Goal: Register for event/course

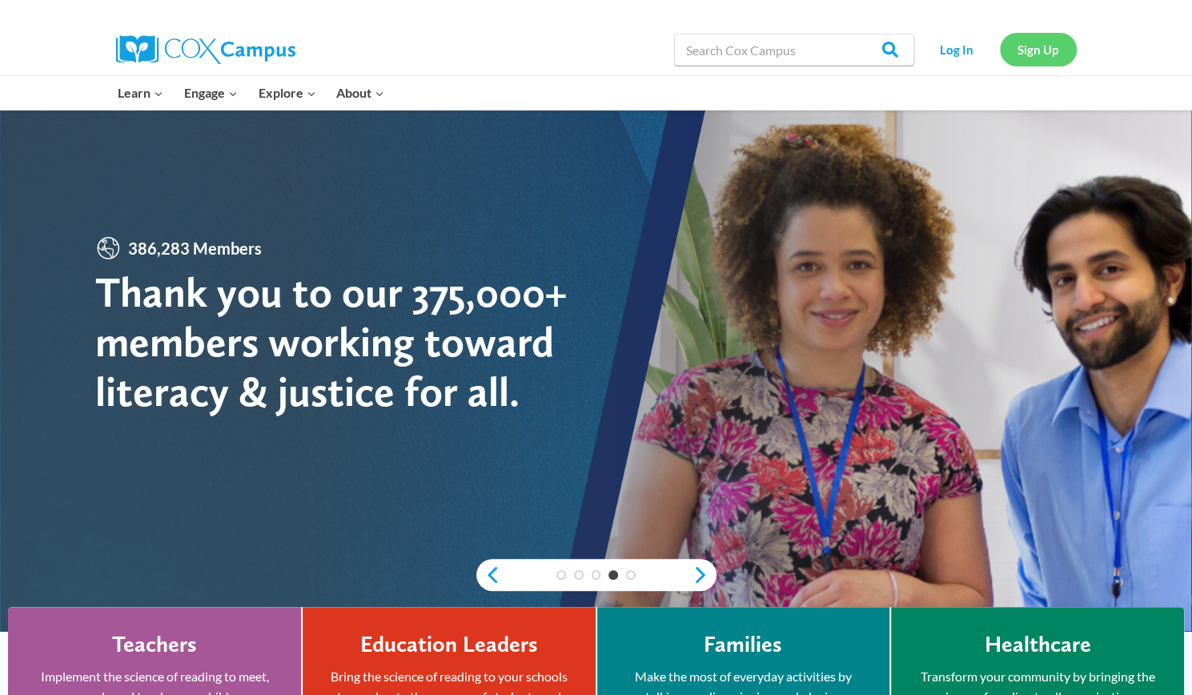
click at [1056, 55] on link "Sign Up" at bounding box center [1038, 49] width 77 height 33
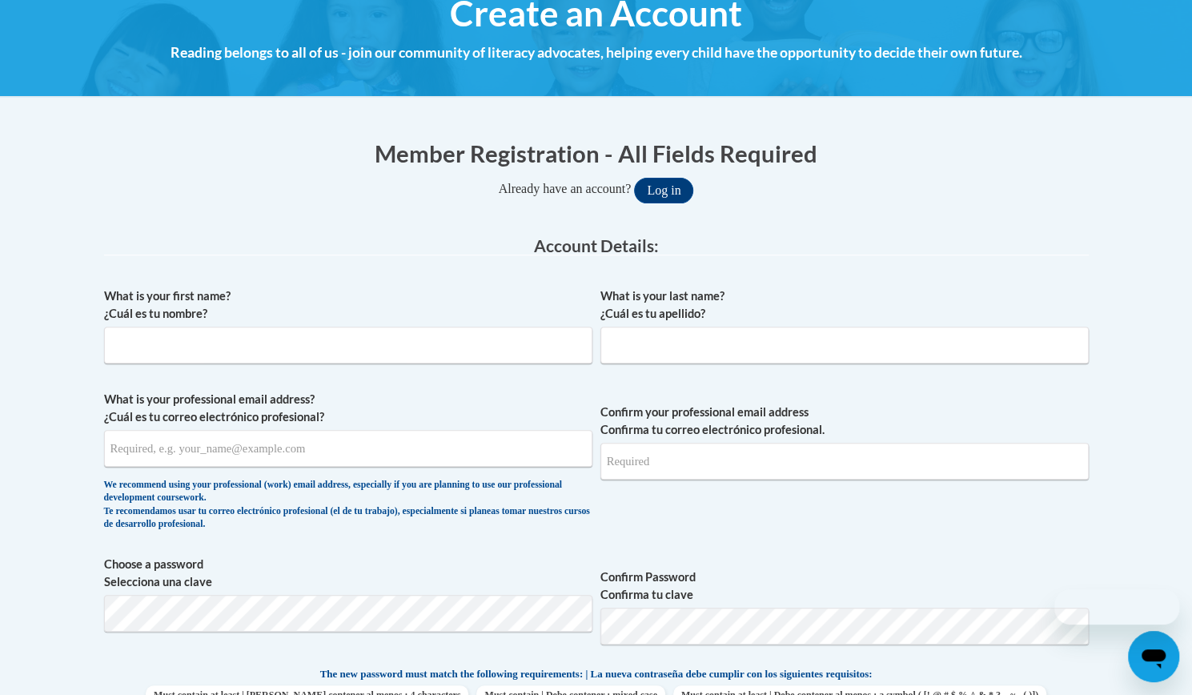
scroll to position [205, 0]
click at [322, 346] on input "What is your first name? ¿Cuál es tu nombre?" at bounding box center [348, 344] width 489 height 37
type input "Paige"
type input "Gross"
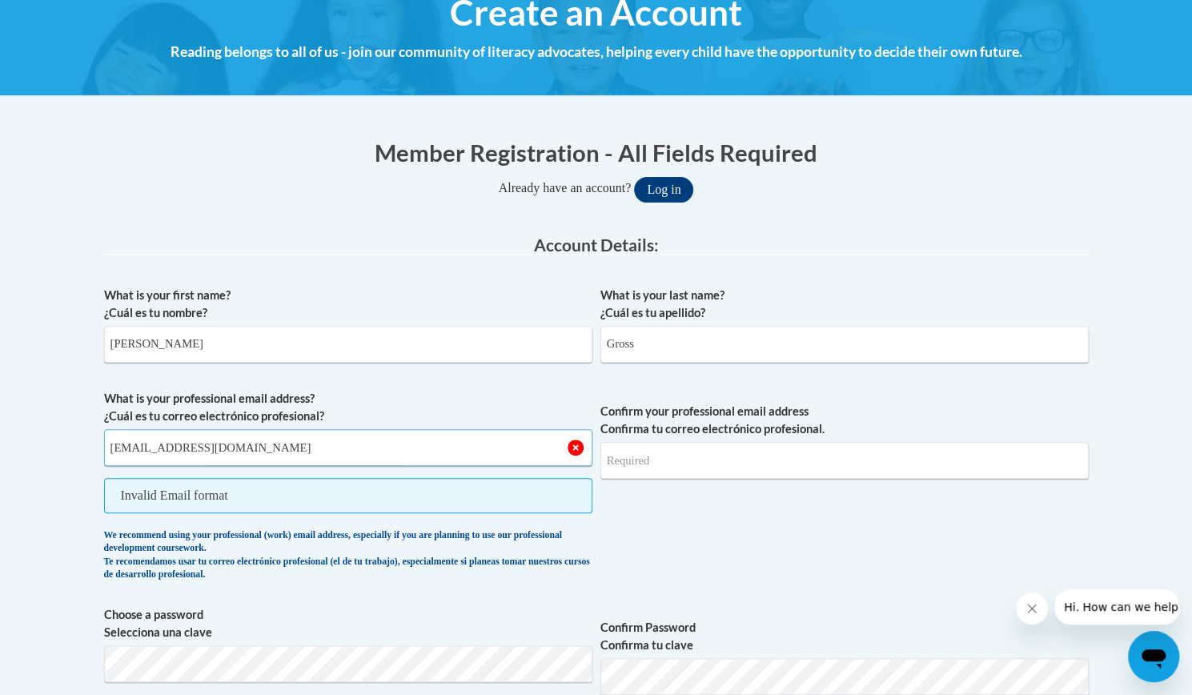
type input "paigegross@icloud.com"
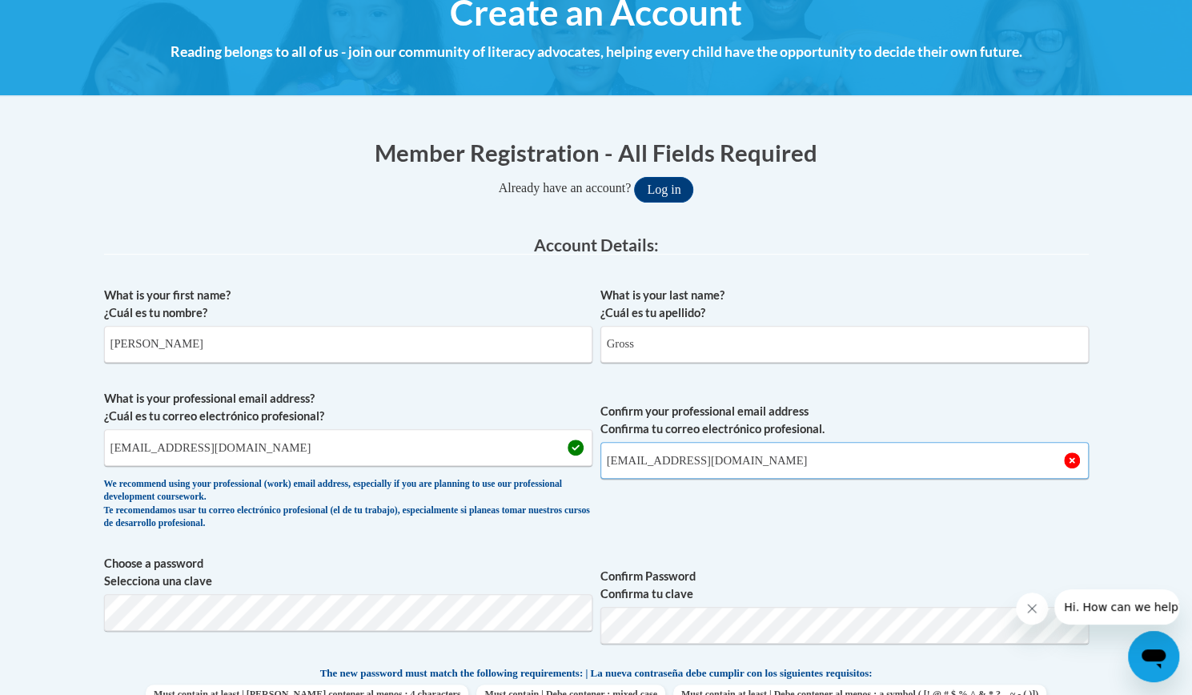
type input "paigegross@icloud.com"
click at [301, 517] on div "We recommend using your professional (work) email address, especially if you ar…" at bounding box center [348, 504] width 489 height 53
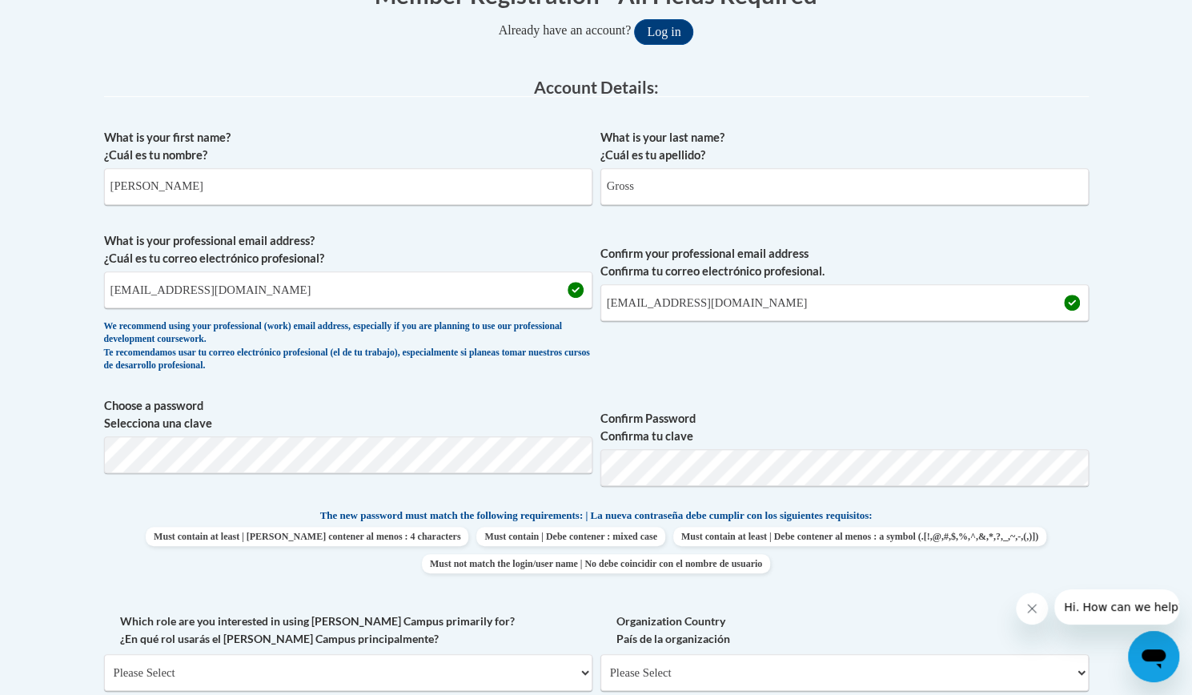
scroll to position [364, 0]
click at [255, 507] on p "The new password must match the following requirements: | La nueva contraseña d…" at bounding box center [596, 516] width 985 height 20
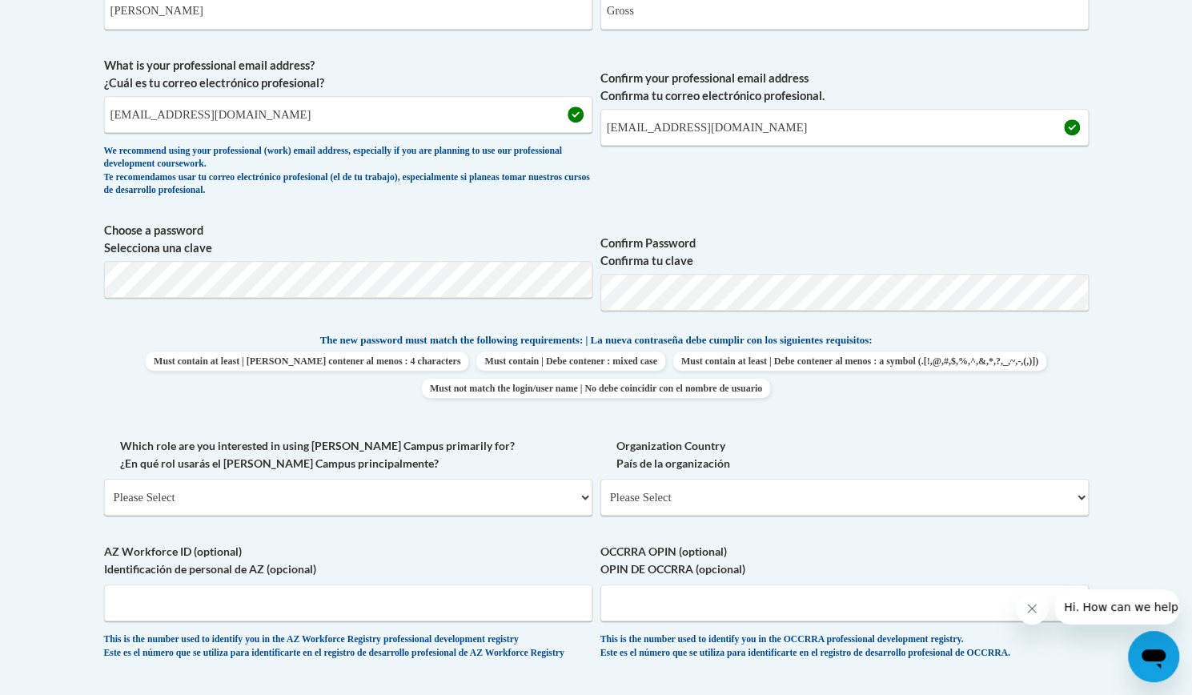
scroll to position [577, 0]
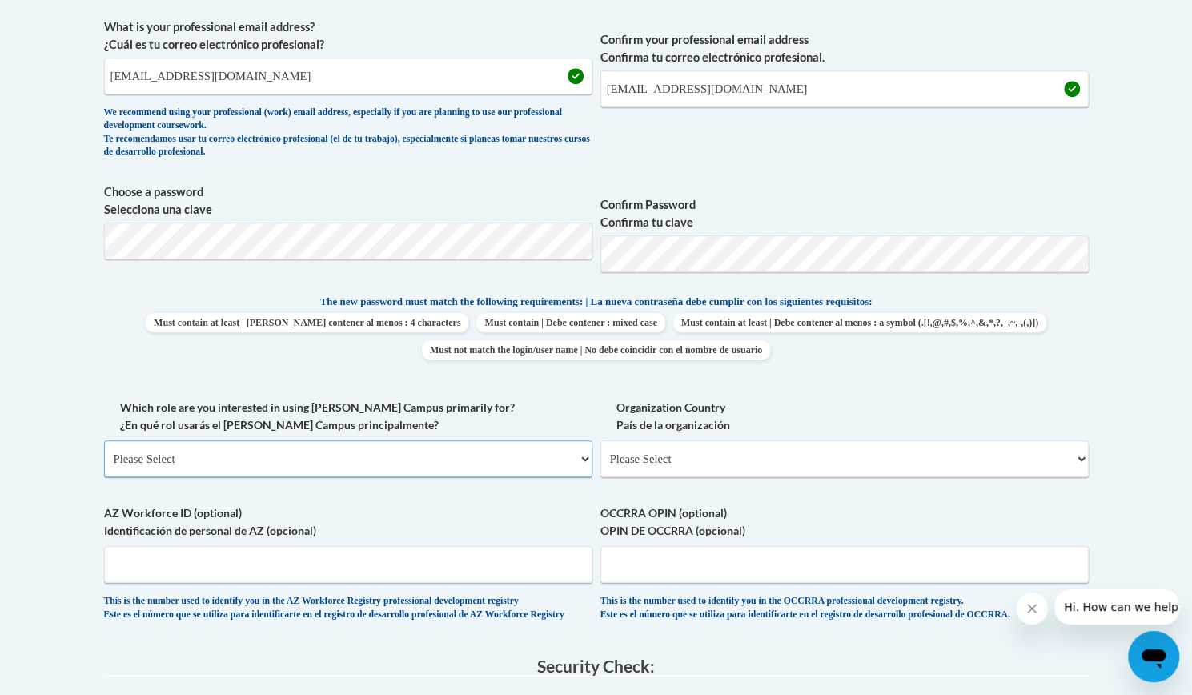
click at [224, 455] on select "Please Select College/University | Colegio/Universidad Community/Nonprofit Part…" at bounding box center [348, 458] width 489 height 37
select select "5a18ea06-2b54-4451-96f2-d152daf9eac5"
click at [104, 440] on select "Please Select College/University | Colegio/Universidad Community/Nonprofit Part…" at bounding box center [348, 458] width 489 height 37
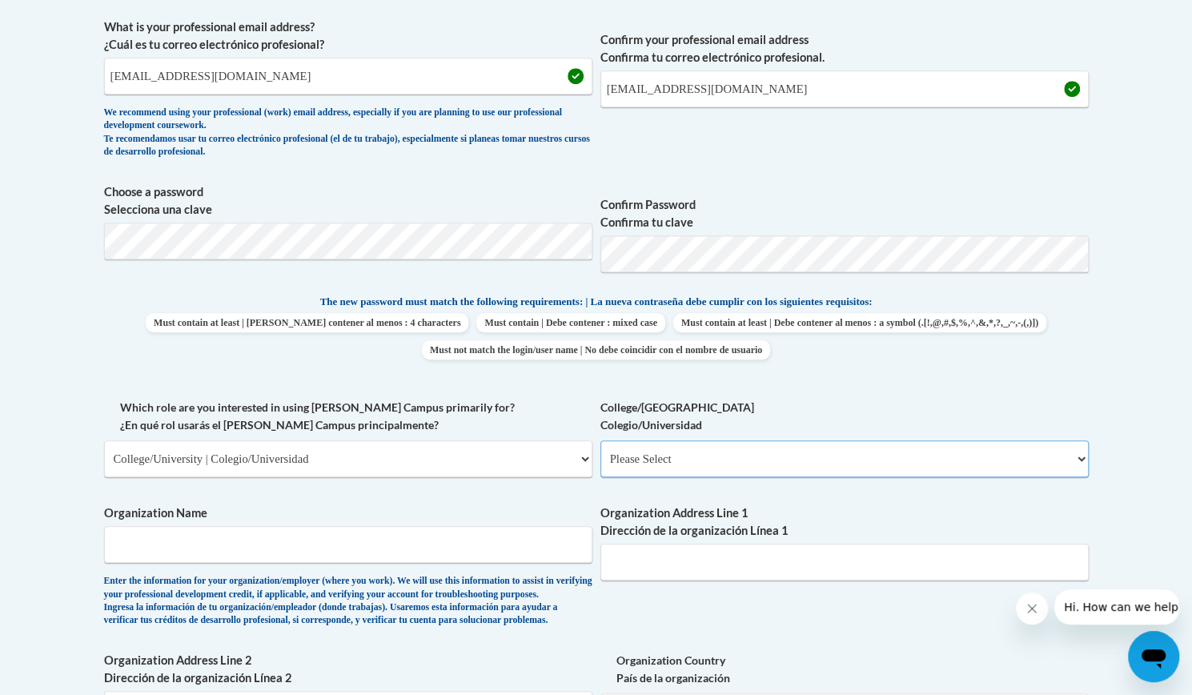
click at [676, 452] on select "Please Select College/University Staff | Empleado universitario College/Univers…" at bounding box center [845, 458] width 489 height 37
select select "99b32b07-cffc-426c-8bf6-0cd77760d84b"
click at [601, 440] on select "Please Select College/University Staff | Empleado universitario College/Univers…" at bounding box center [845, 458] width 489 height 37
click at [296, 547] on input "Organization Name" at bounding box center [348, 544] width 489 height 37
type input "Buffalo State University"
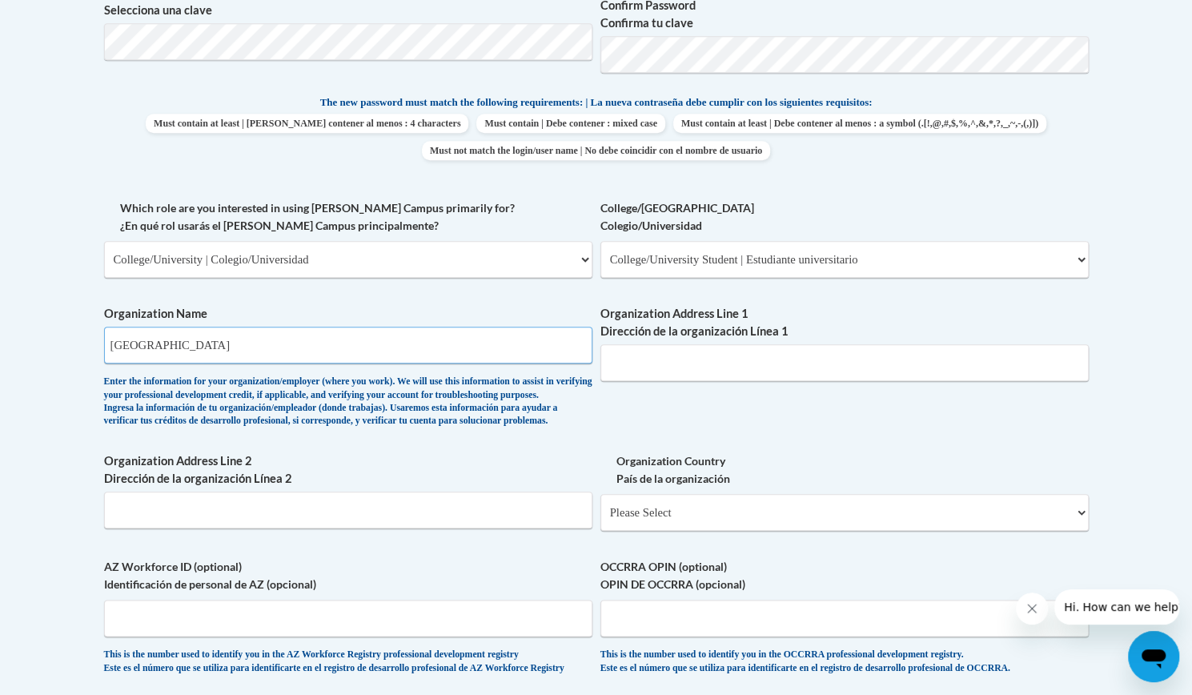
scroll to position [775, 0]
drag, startPoint x: 253, startPoint y: 351, endPoint x: 8, endPoint y: 331, distance: 245.9
click at [8, 331] on body "This site uses cookies to help improve your learning experience. By continuing …" at bounding box center [596, 329] width 1192 height 2208
click at [232, 436] on div "Organization Name Enter the information for your organization/employer (where y…" at bounding box center [348, 371] width 489 height 131
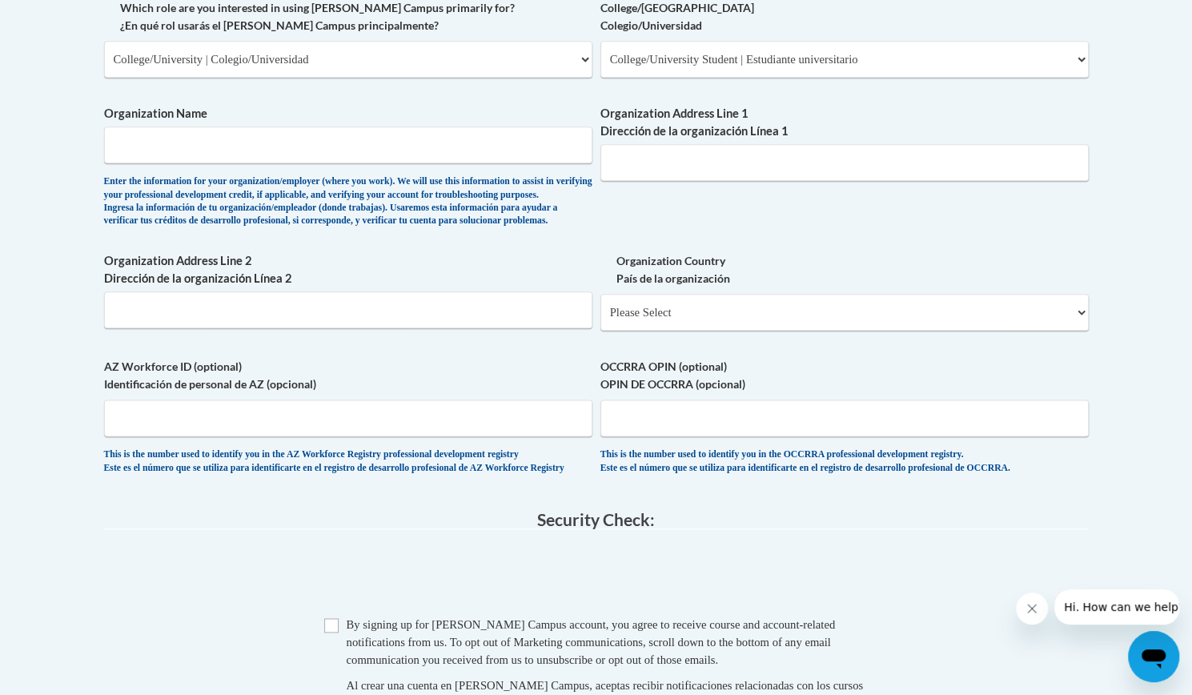
scroll to position [966, 0]
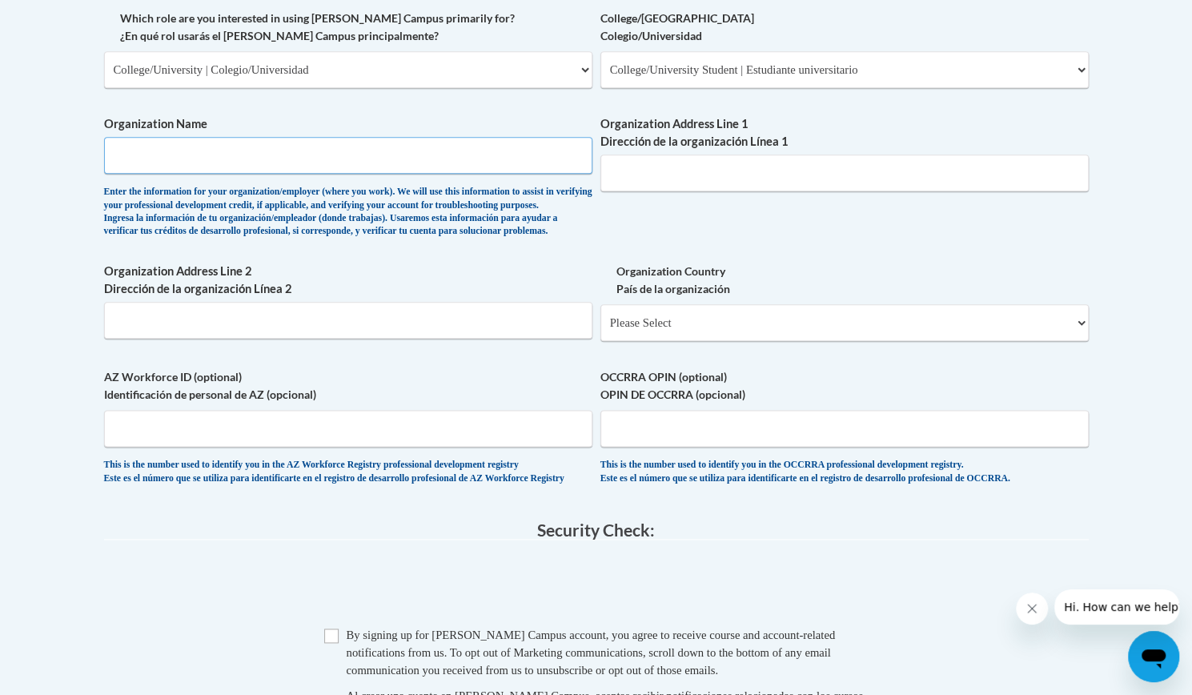
click at [223, 154] on input "Organization Name" at bounding box center [348, 155] width 489 height 37
type input "Buffalo State University"
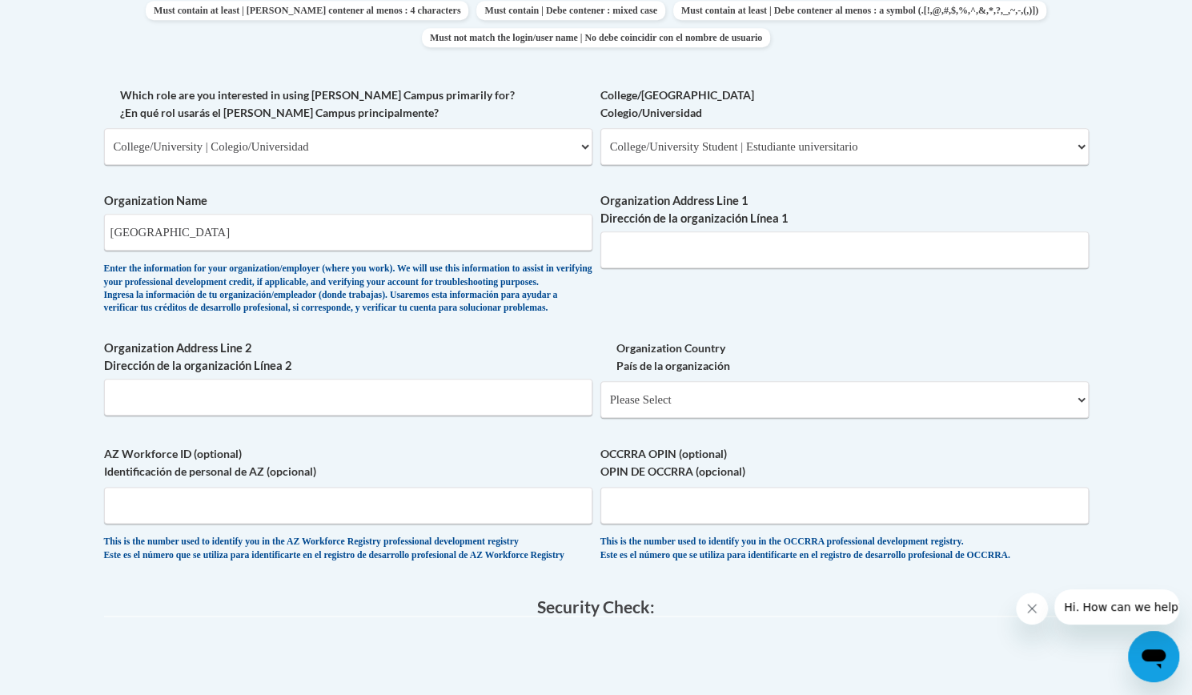
scroll to position [748, 0]
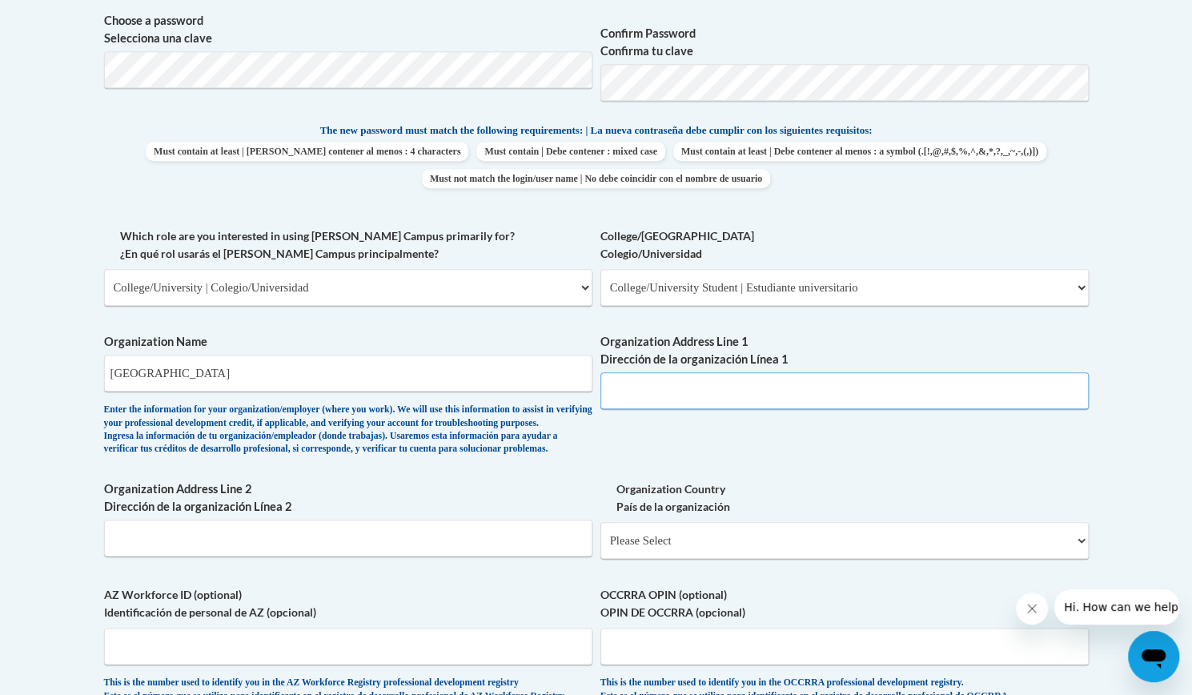
click at [665, 399] on input "Organization Address Line 1 Dirección de la organización Línea 1" at bounding box center [845, 390] width 489 height 37
paste input "300 Elmwood Ave"
click at [625, 392] on input "300 Elmwood Ave" at bounding box center [845, 390] width 489 height 37
click at [610, 391] on input "300 Elmwood Ave" at bounding box center [845, 390] width 489 height 37
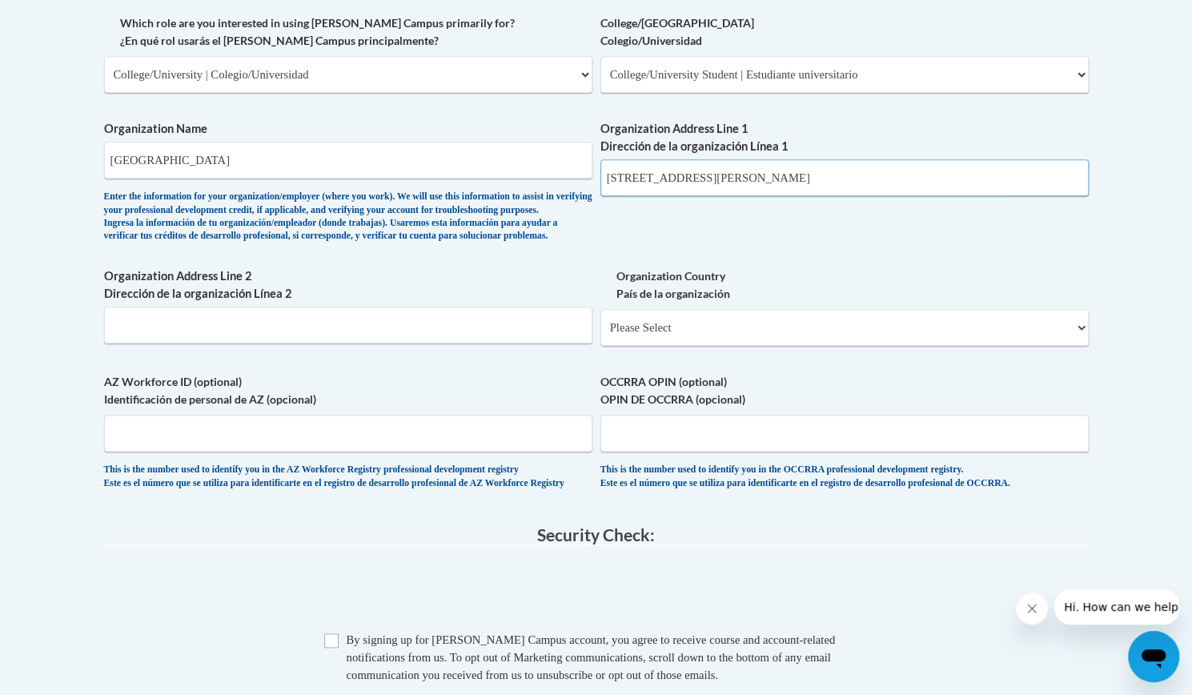
scroll to position [963, 0]
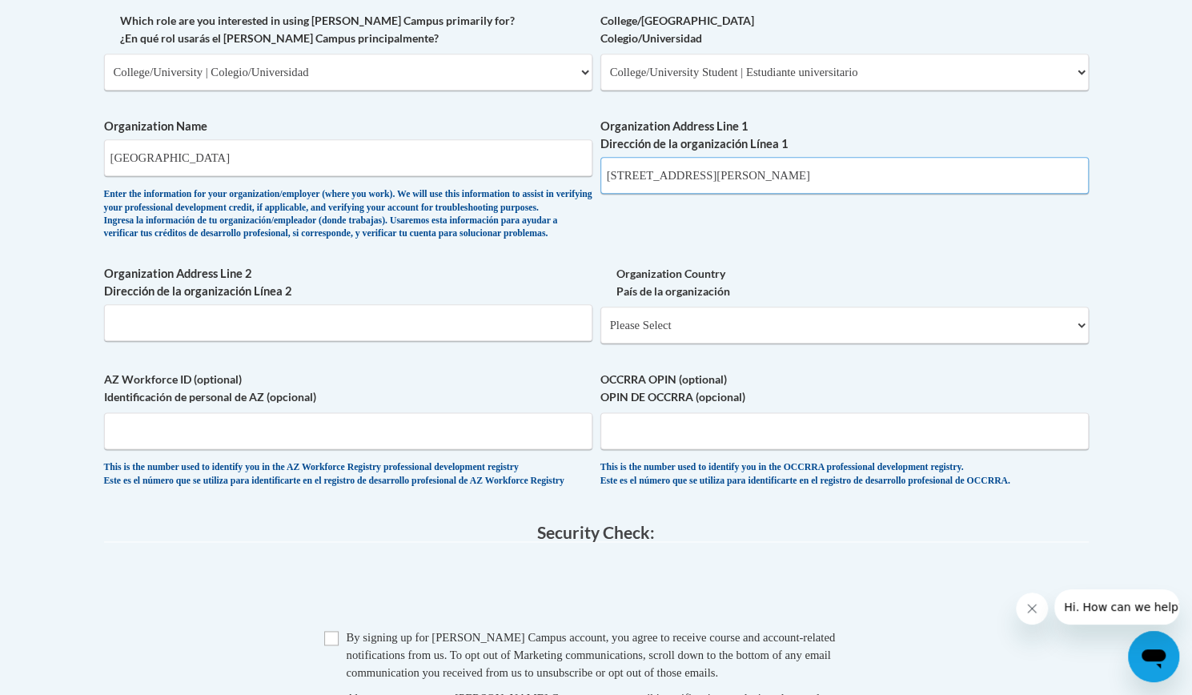
type input "1300 Elmwood Ave"
click at [721, 344] on select "Please Select United States | Estados Unidos Outside of the United States | Fue…" at bounding box center [845, 325] width 489 height 37
select select "ad49bcad-a171-4b2e-b99c-48b446064914"
click at [601, 332] on select "Please Select United States | Estados Unidos Outside of the United States | Fue…" at bounding box center [845, 325] width 489 height 37
select select
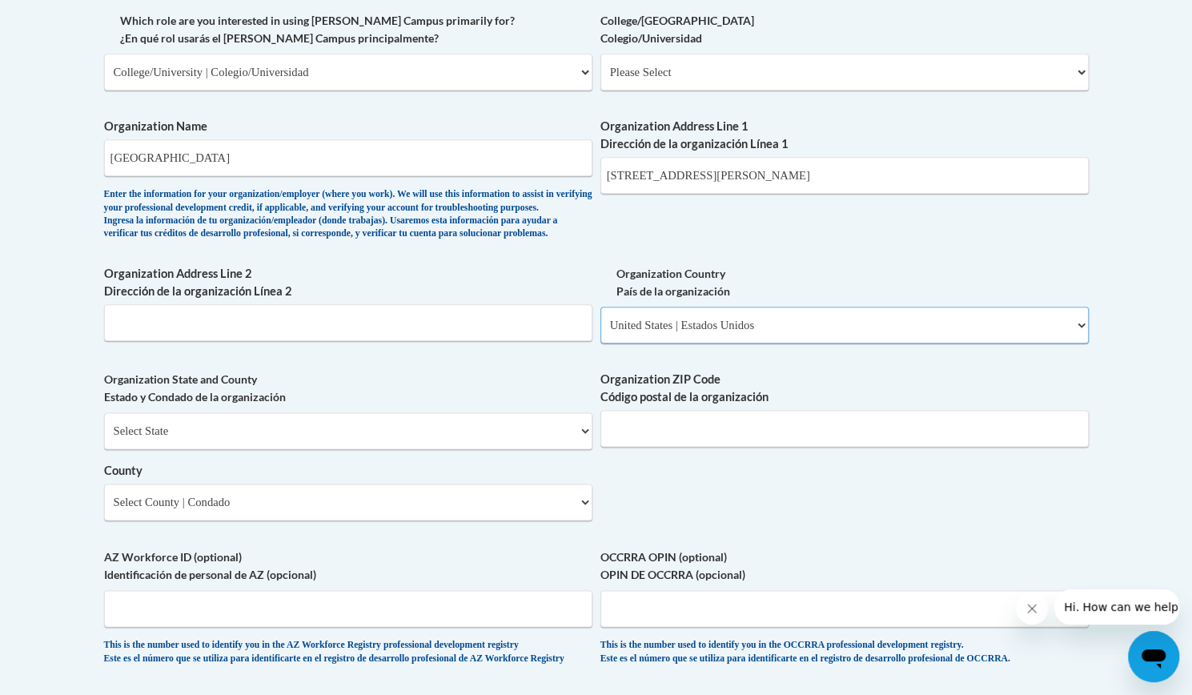
click at [671, 344] on select "Please Select United States | Estados Unidos Outside of the United States | Fue…" at bounding box center [845, 325] width 489 height 37
click at [601, 332] on select "Please Select United States | Estados Unidos Outside of the United States | Fue…" at bounding box center [845, 325] width 489 height 37
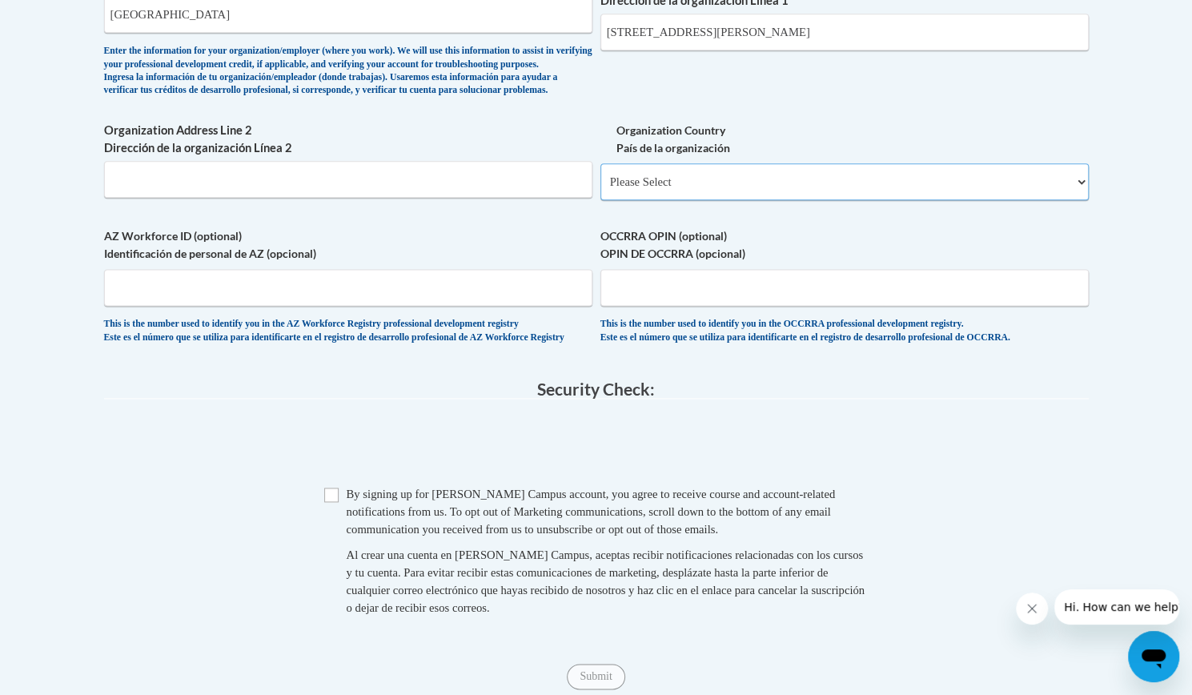
scroll to position [1108, 0]
click at [657, 199] on select "Please Select United States | Estados Unidos Outside of the United States | Fue…" at bounding box center [845, 181] width 489 height 37
select select "ad49bcad-a171-4b2e-b99c-48b446064914"
click at [601, 187] on select "Please Select United States | Estados Unidos Outside of the United States | Fue…" at bounding box center [845, 181] width 489 height 37
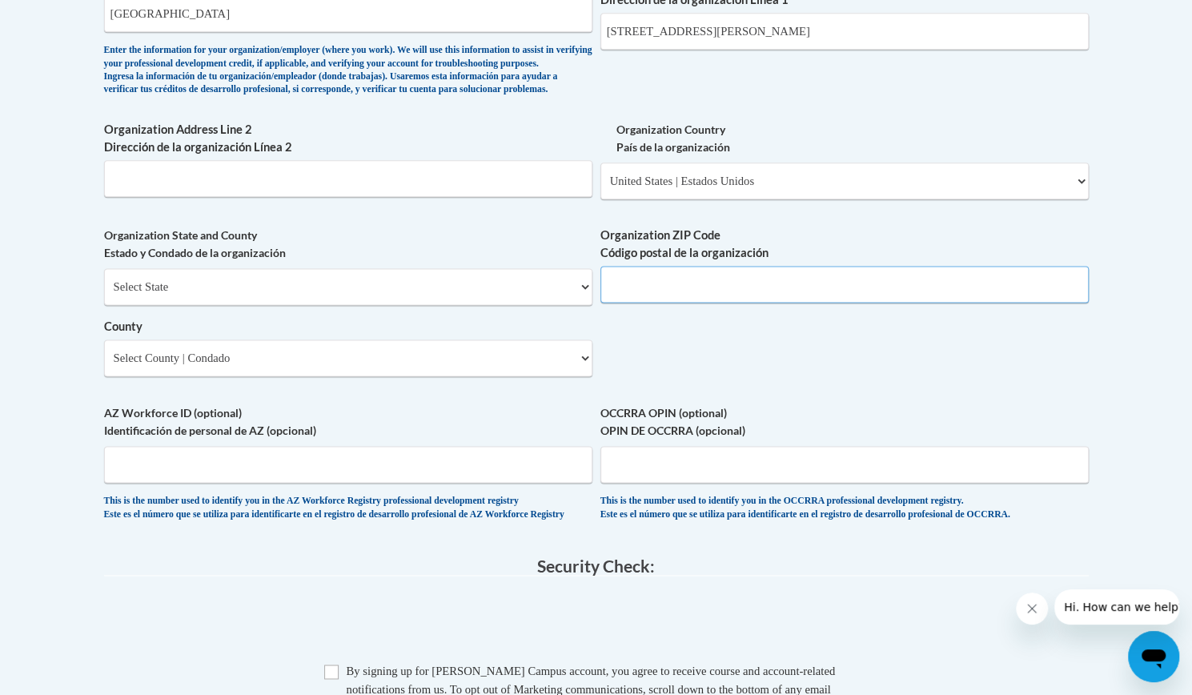
click at [709, 303] on input "Organization ZIP Code Código postal de la organización" at bounding box center [845, 284] width 489 height 37
click at [706, 303] on input "Organization ZIP Code Código postal de la organización" at bounding box center [845, 284] width 489 height 37
type input "14222"
click at [280, 305] on select "Select State Alabama Alaska Arizona Arkansas California Colorado Connecticut De…" at bounding box center [348, 286] width 489 height 37
click at [328, 305] on select "Select State Alabama Alaska Arizona Arkansas California Colorado Connecticut De…" at bounding box center [348, 286] width 489 height 37
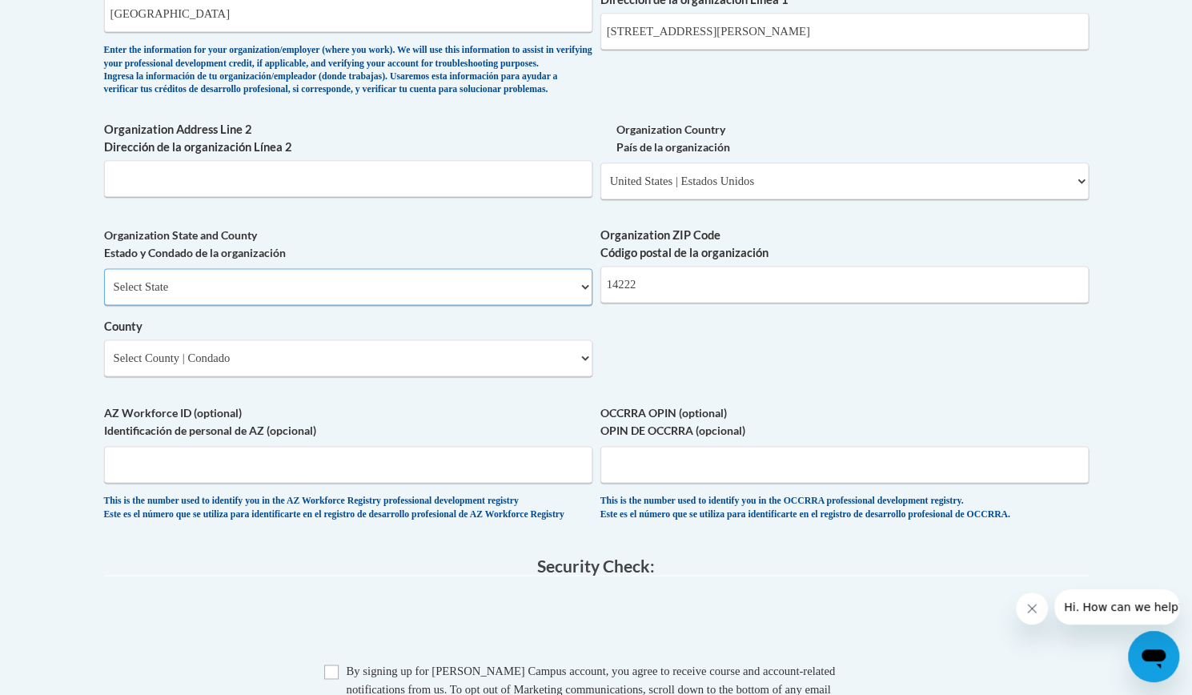
select select "New York"
click at [104, 294] on select "Select State Alabama Alaska Arizona Arkansas California Colorado Connecticut De…" at bounding box center [348, 286] width 489 height 37
click at [323, 376] on select "Select County Albany Allegany Bronx Broome Cattaraugus Cayuga Chautauqua Chemun…" at bounding box center [348, 358] width 489 height 37
click at [227, 376] on select "Select County Albany Allegany Bronx Broome Cattaraugus Cayuga Chautauqua Chemun…" at bounding box center [348, 358] width 489 height 37
select select "Erie"
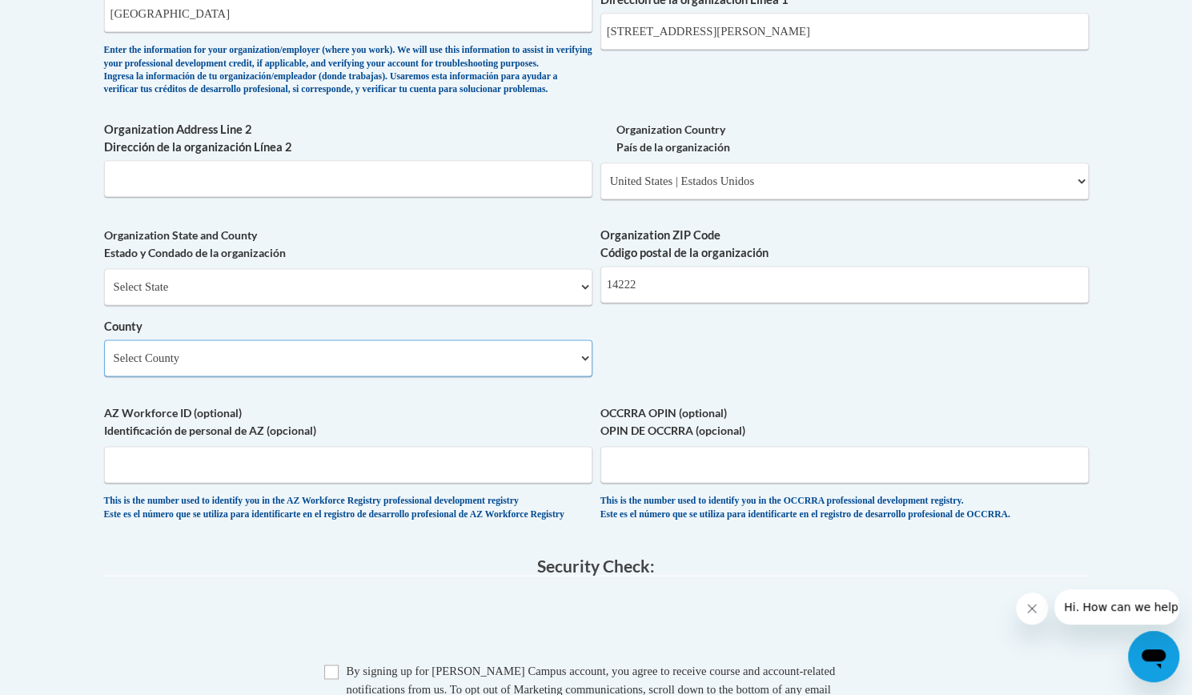
click at [104, 365] on select "Select County Albany Allegany Bronx Broome Cattaraugus Cayuga Chautauqua Chemun…" at bounding box center [348, 358] width 489 height 37
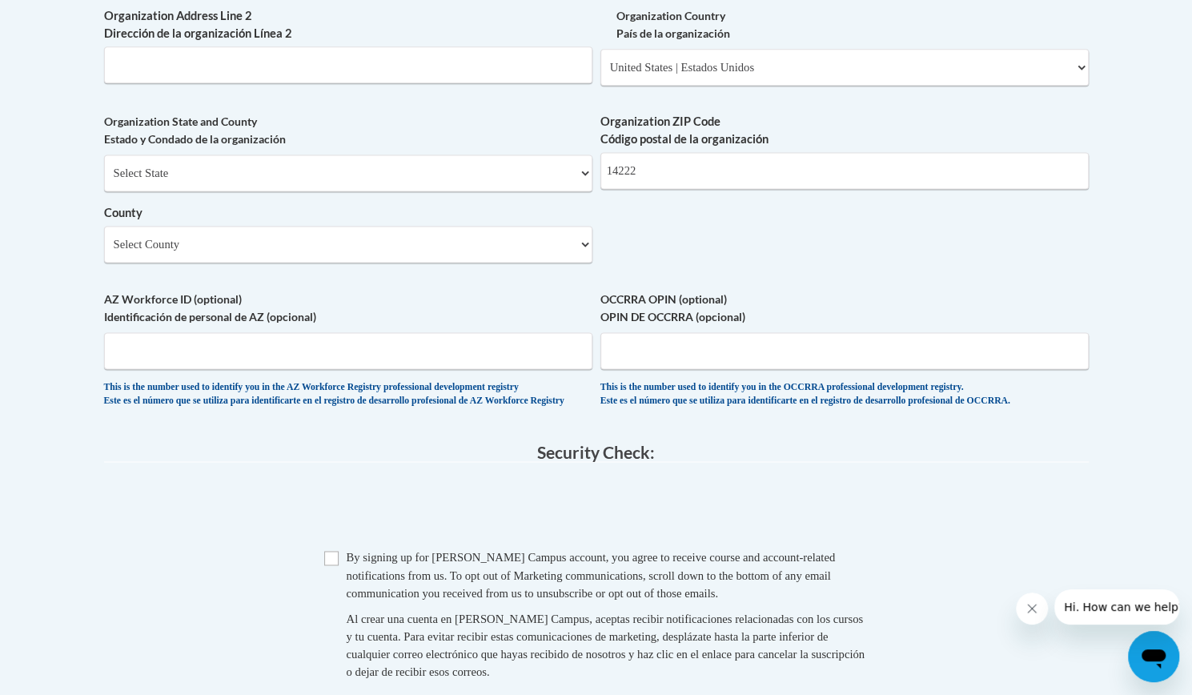
scroll to position [1369, 0]
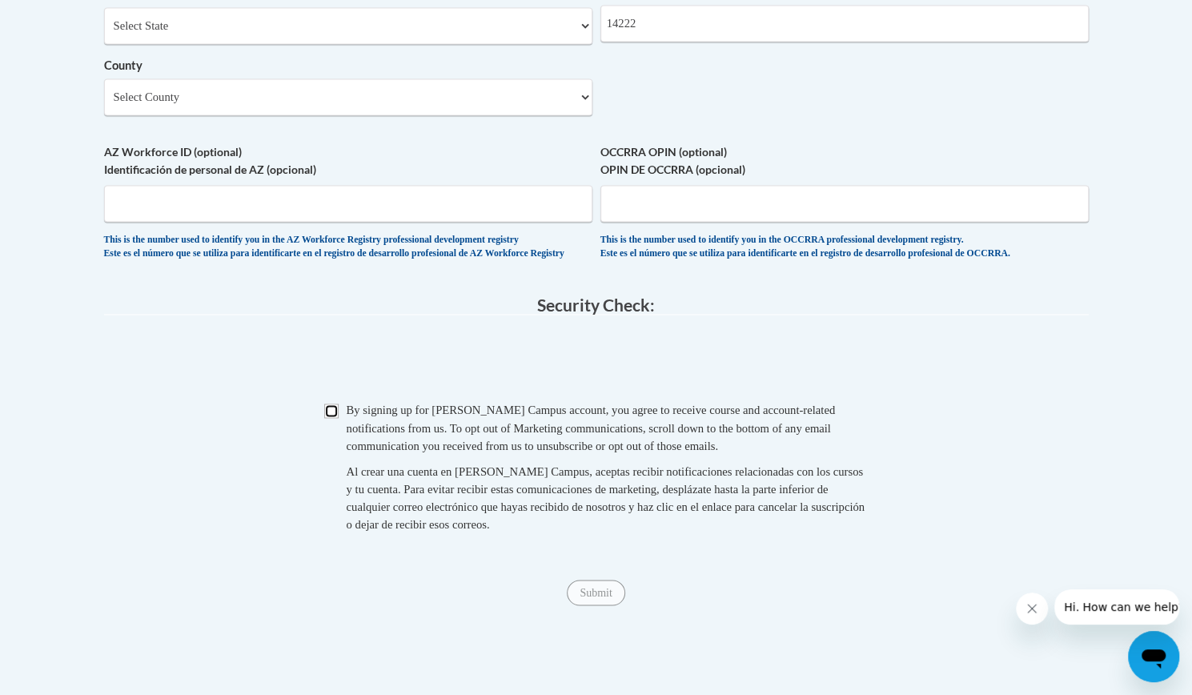
click at [333, 418] on input "Checkbox" at bounding box center [331, 411] width 14 height 14
checkbox input "true"
click at [600, 605] on input "Submit" at bounding box center [596, 593] width 58 height 26
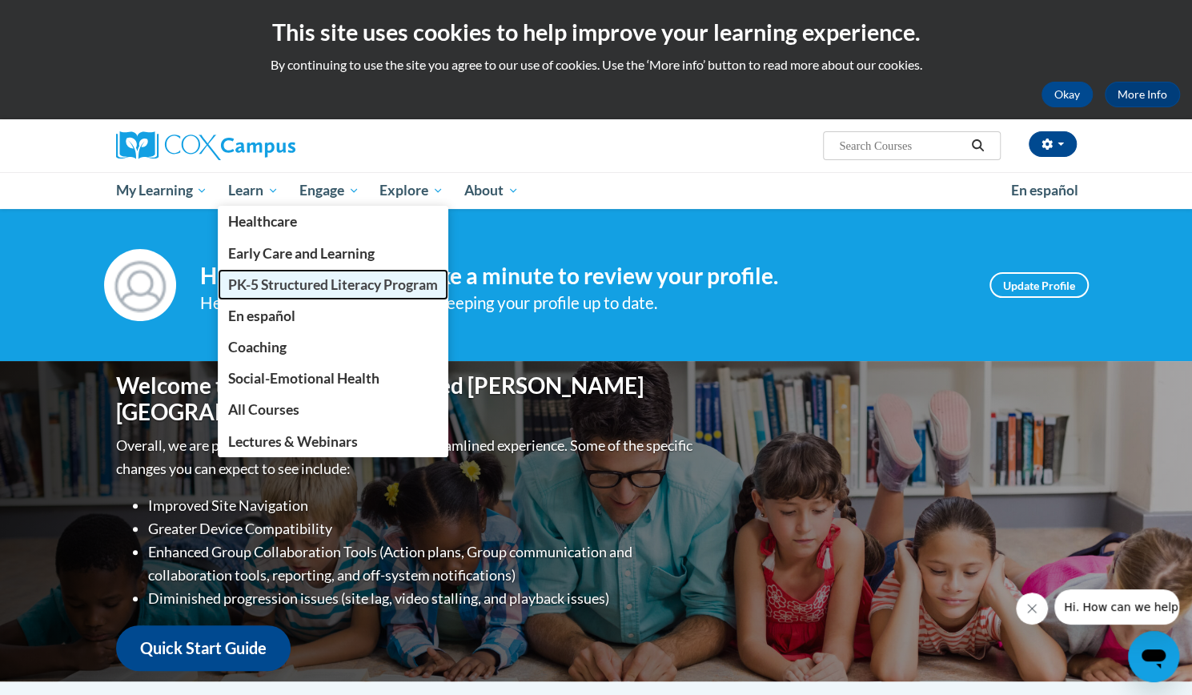
click at [278, 283] on span "PK-5 Structured Literacy Program" at bounding box center [333, 284] width 210 height 17
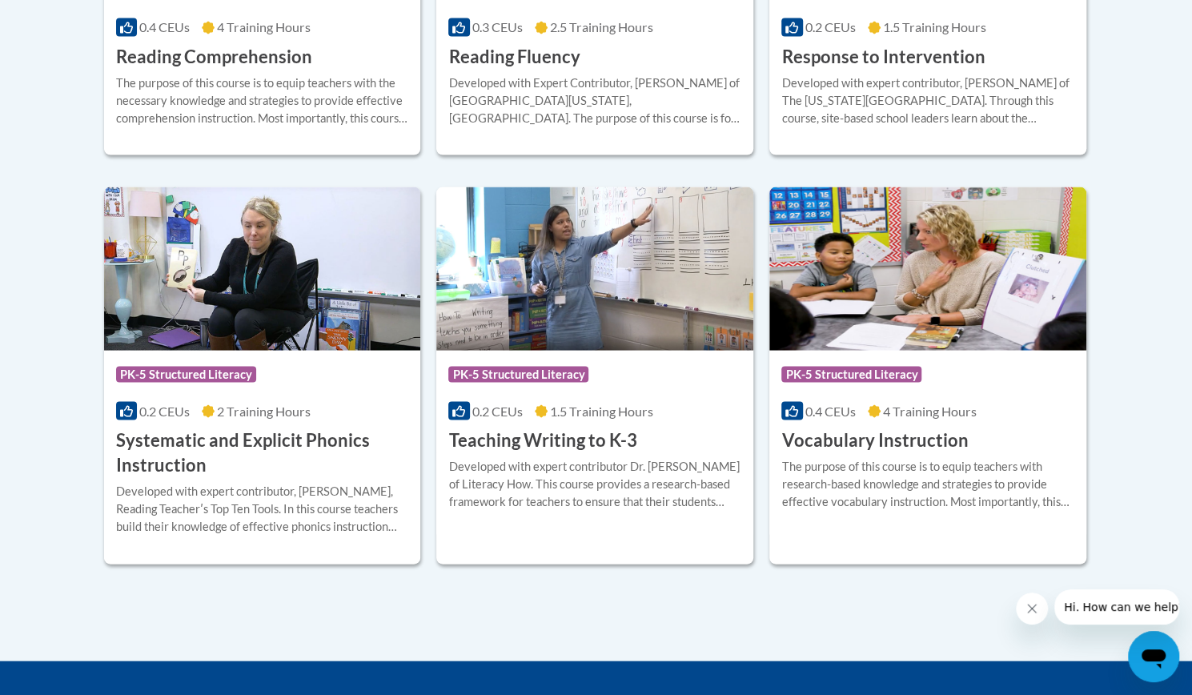
scroll to position [1811, 0]
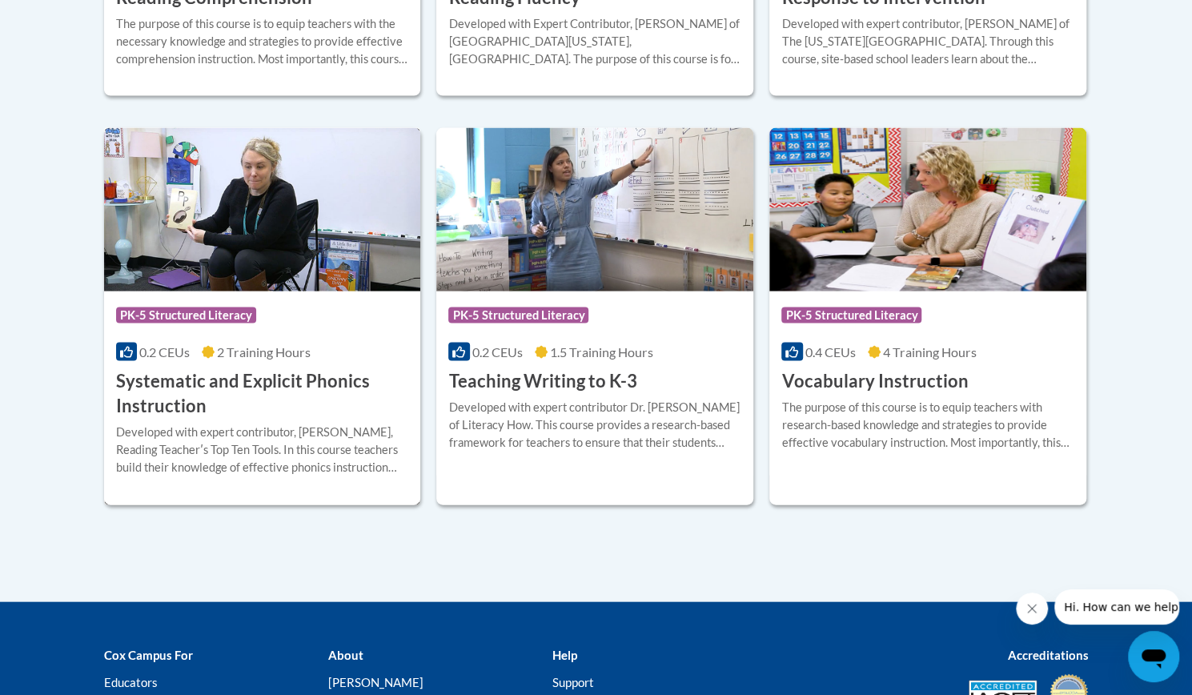
click at [332, 357] on div "0.2 CEUs 2 Training Hours" at bounding box center [262, 353] width 293 height 18
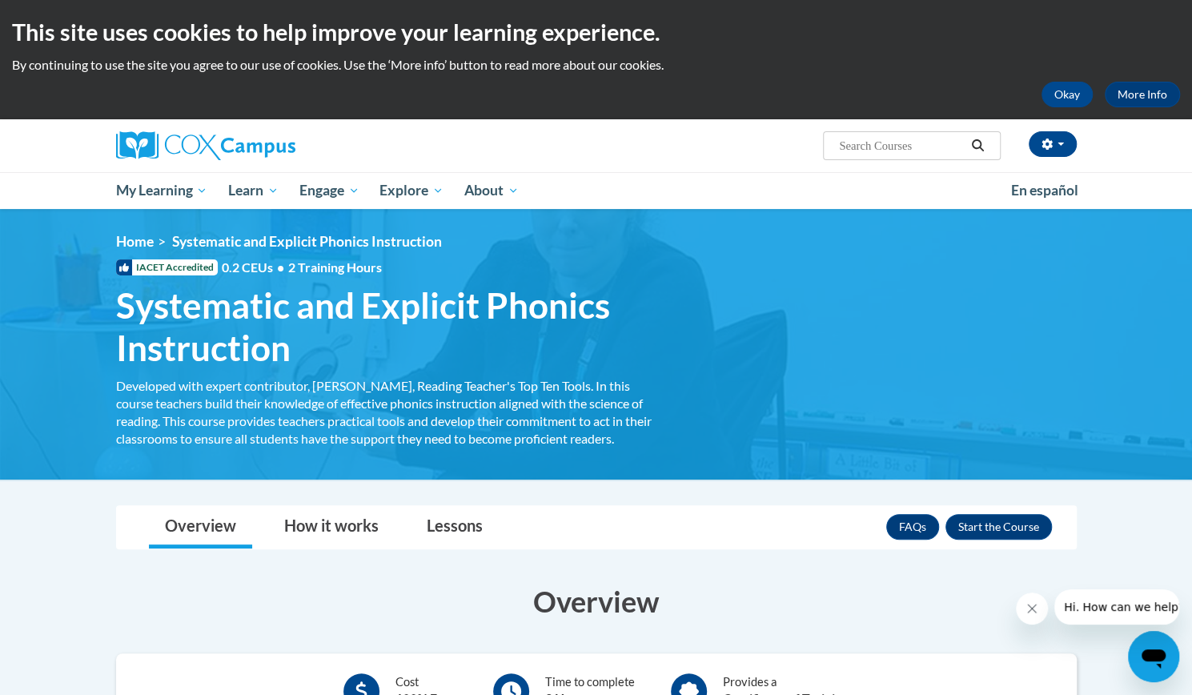
scroll to position [264, 0]
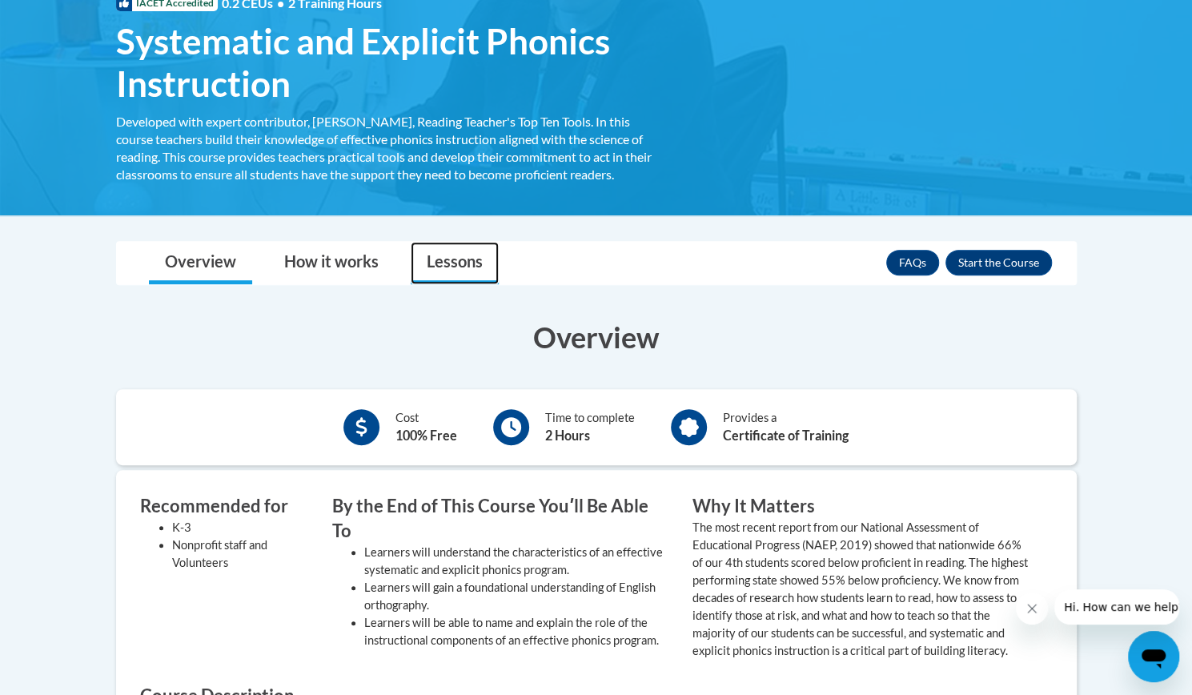
click at [437, 258] on link "Lessons" at bounding box center [455, 263] width 88 height 42
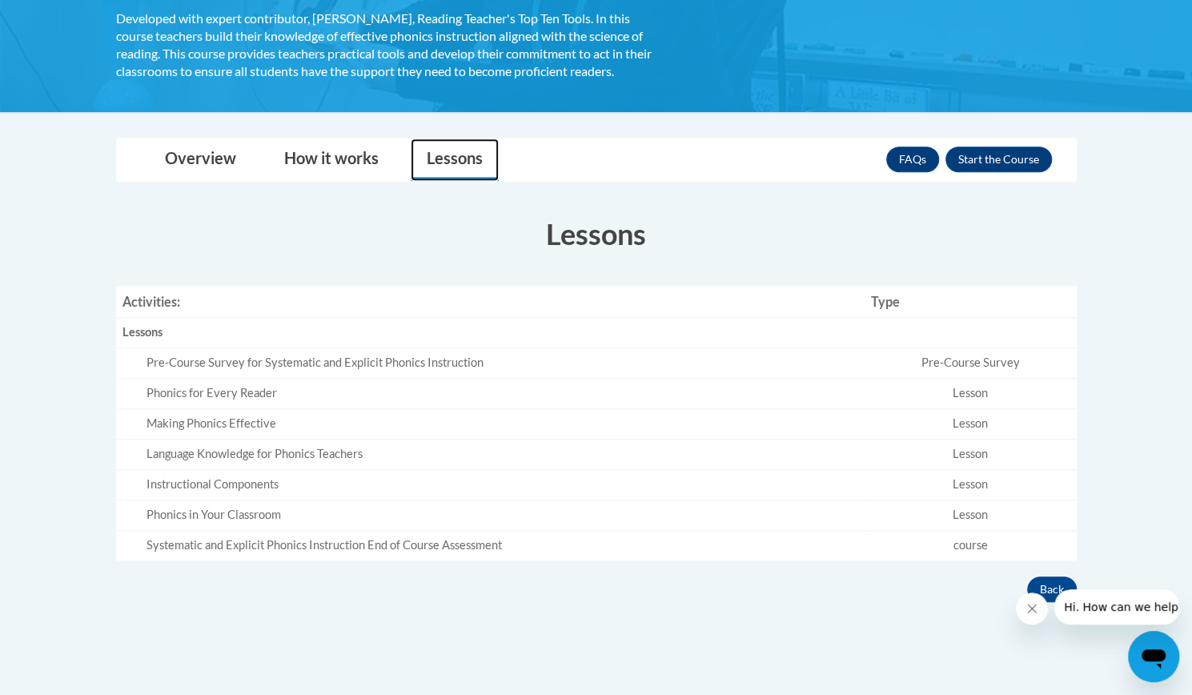
scroll to position [364, 0]
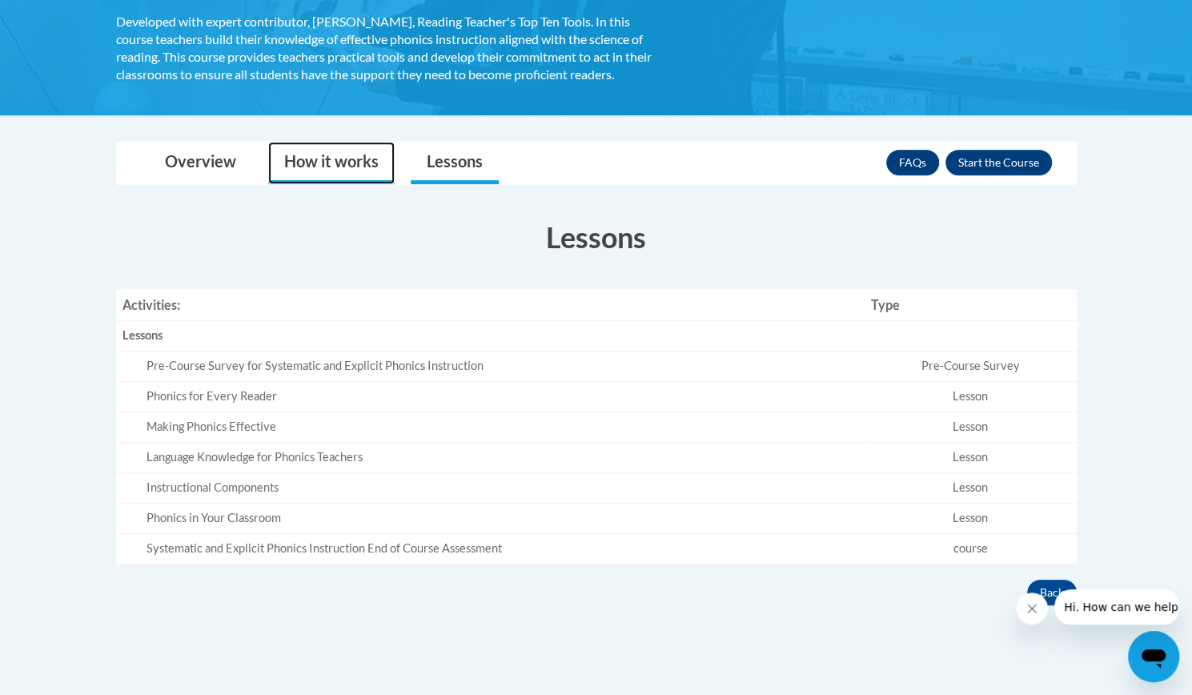
click at [335, 160] on link "How it works" at bounding box center [331, 163] width 127 height 42
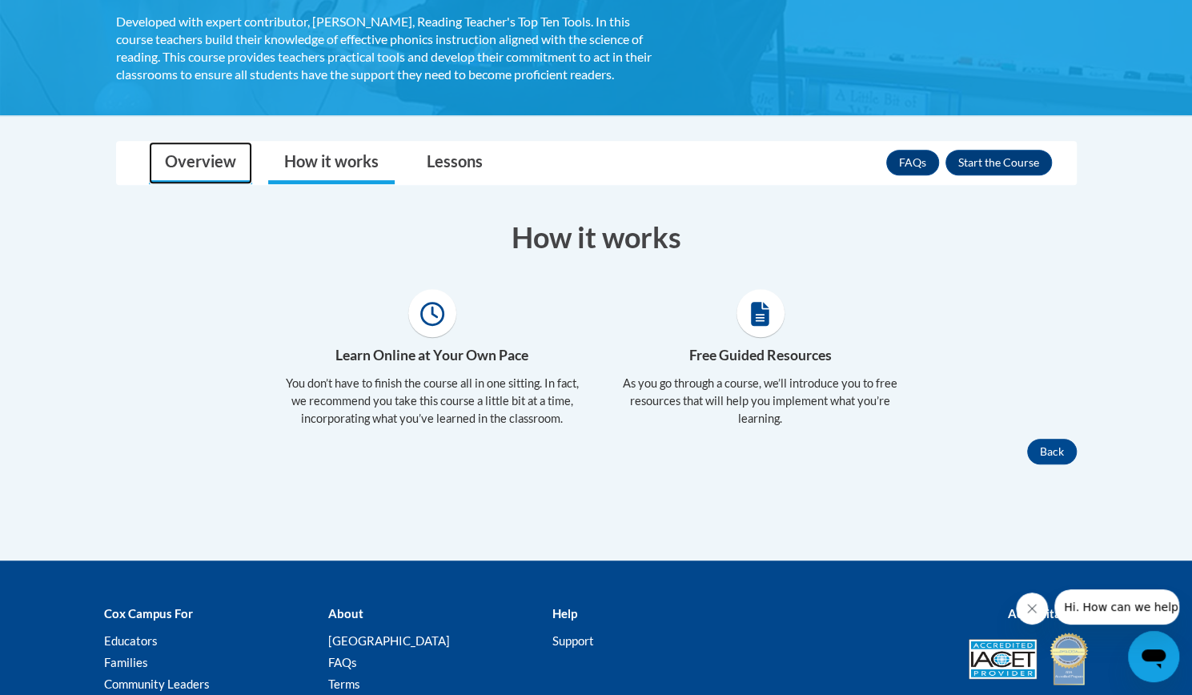
click at [209, 151] on link "Overview" at bounding box center [200, 163] width 103 height 42
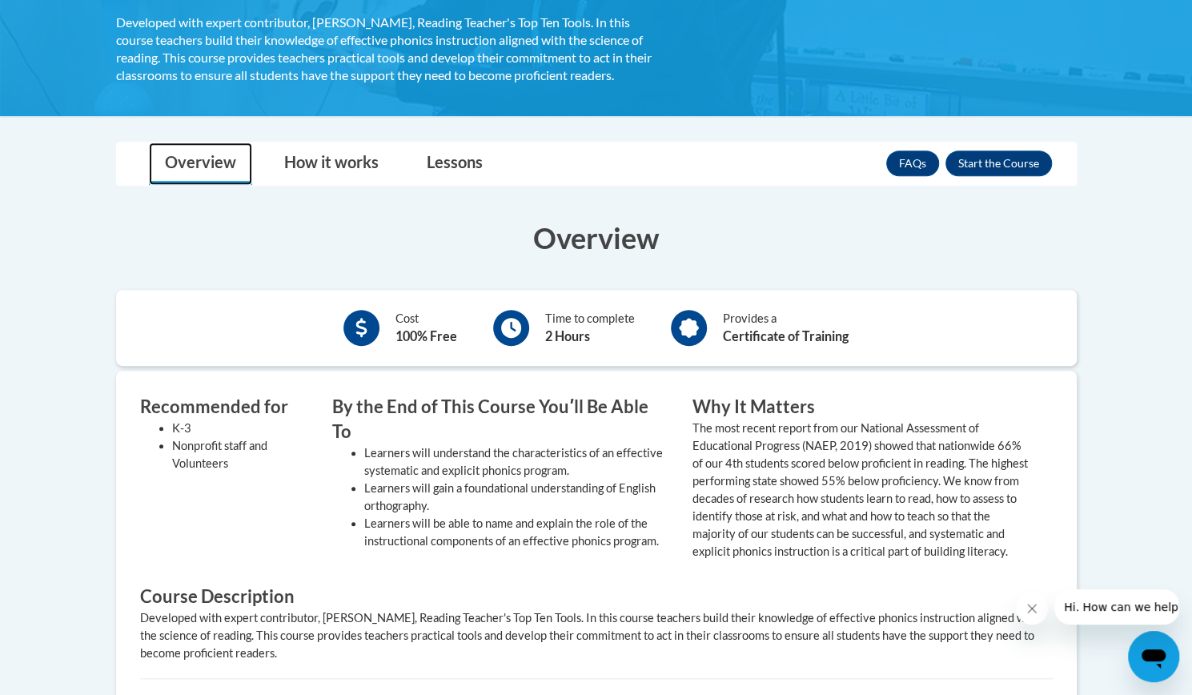
scroll to position [363, 0]
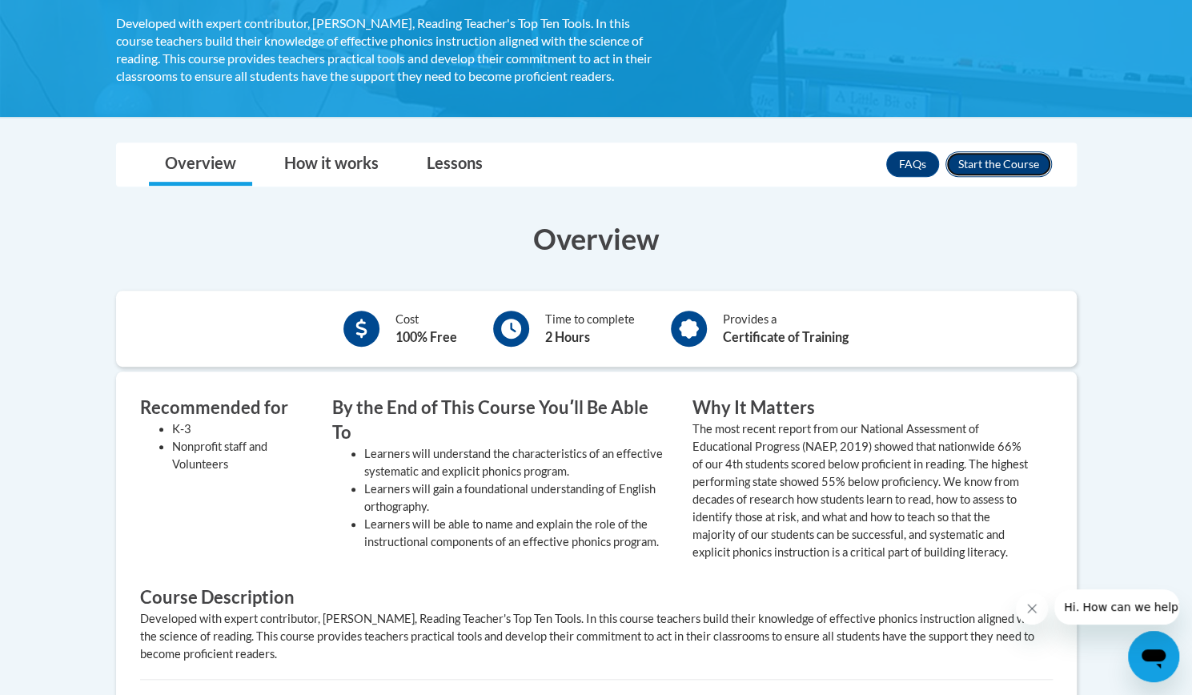
click at [1017, 172] on button "Enroll" at bounding box center [999, 164] width 107 height 26
